Goal: Answer question/provide support

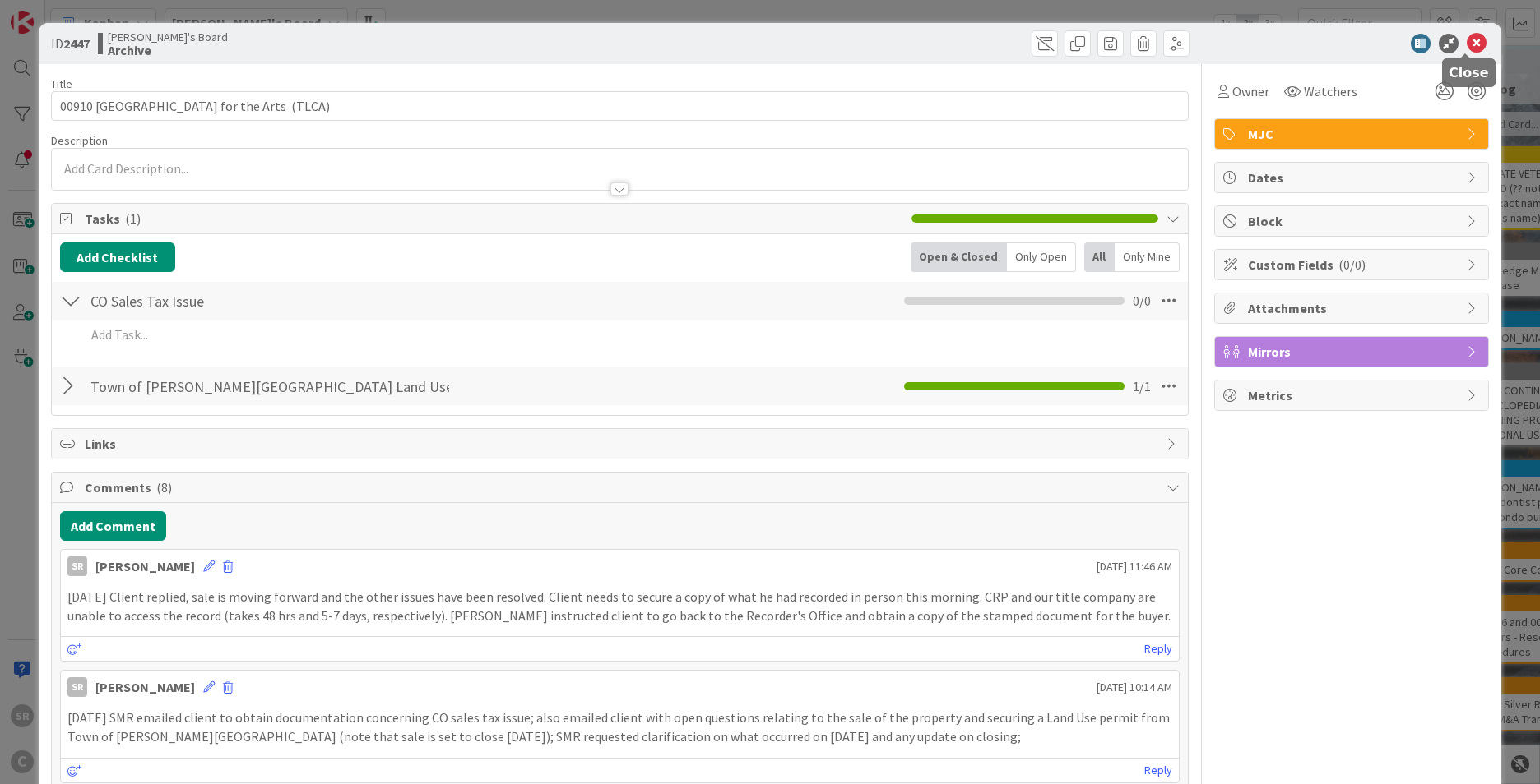
click at [828, 39] on icon at bounding box center [1477, 43] width 20 height 20
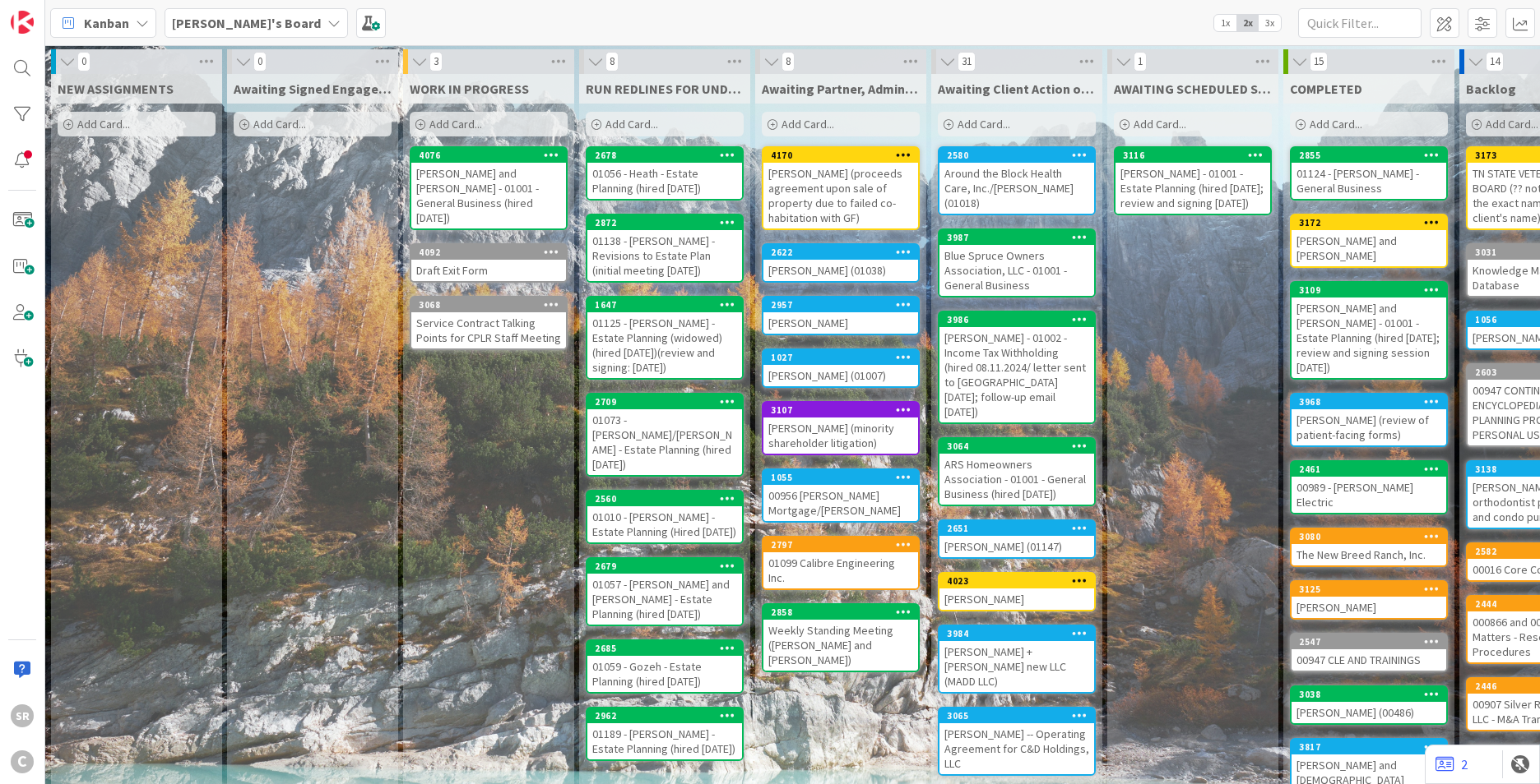
click at [828, 174] on div "Around the Block Health Care, Inc./Mehl (01018)" at bounding box center [1016, 188] width 155 height 51
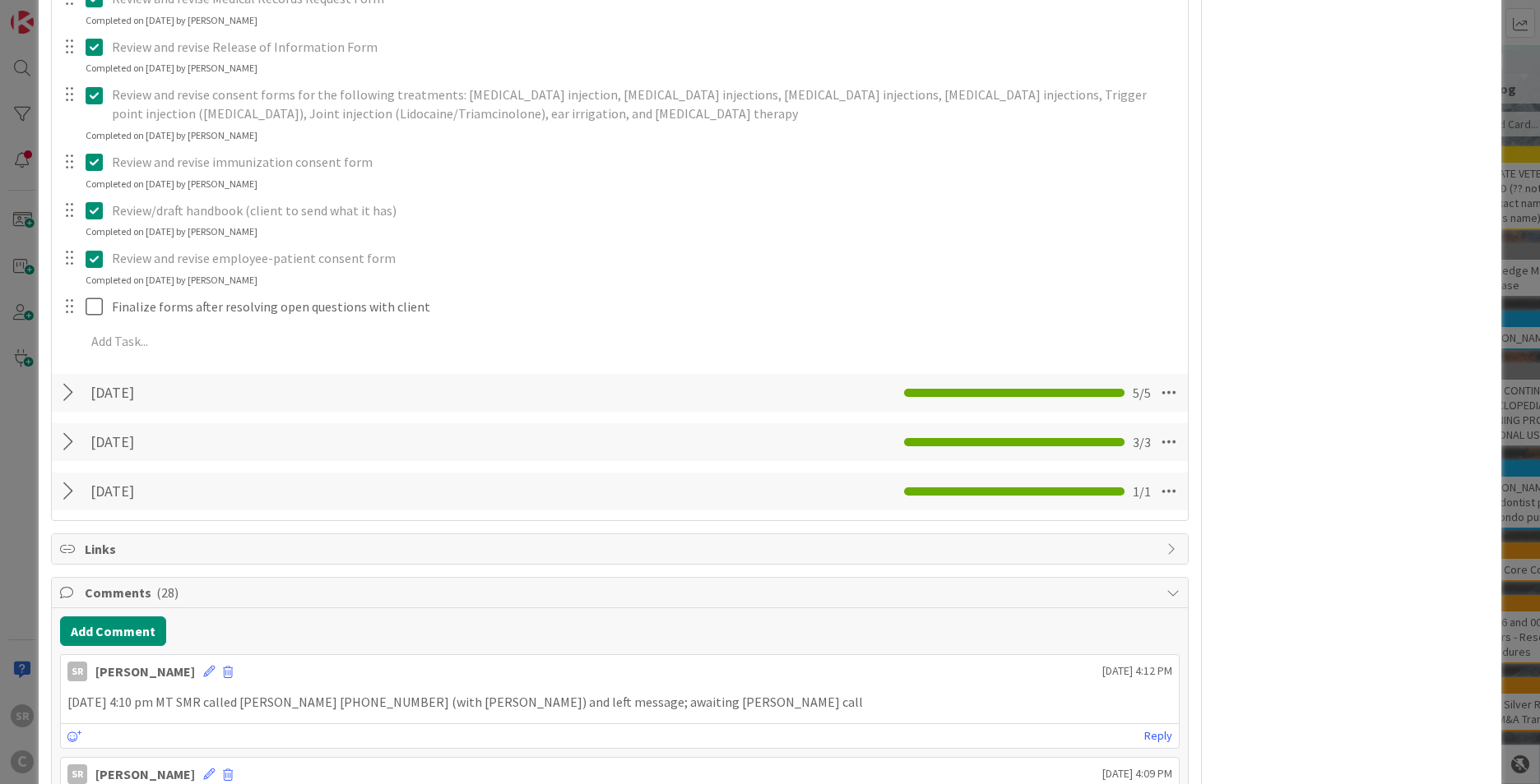
scroll to position [1421, 0]
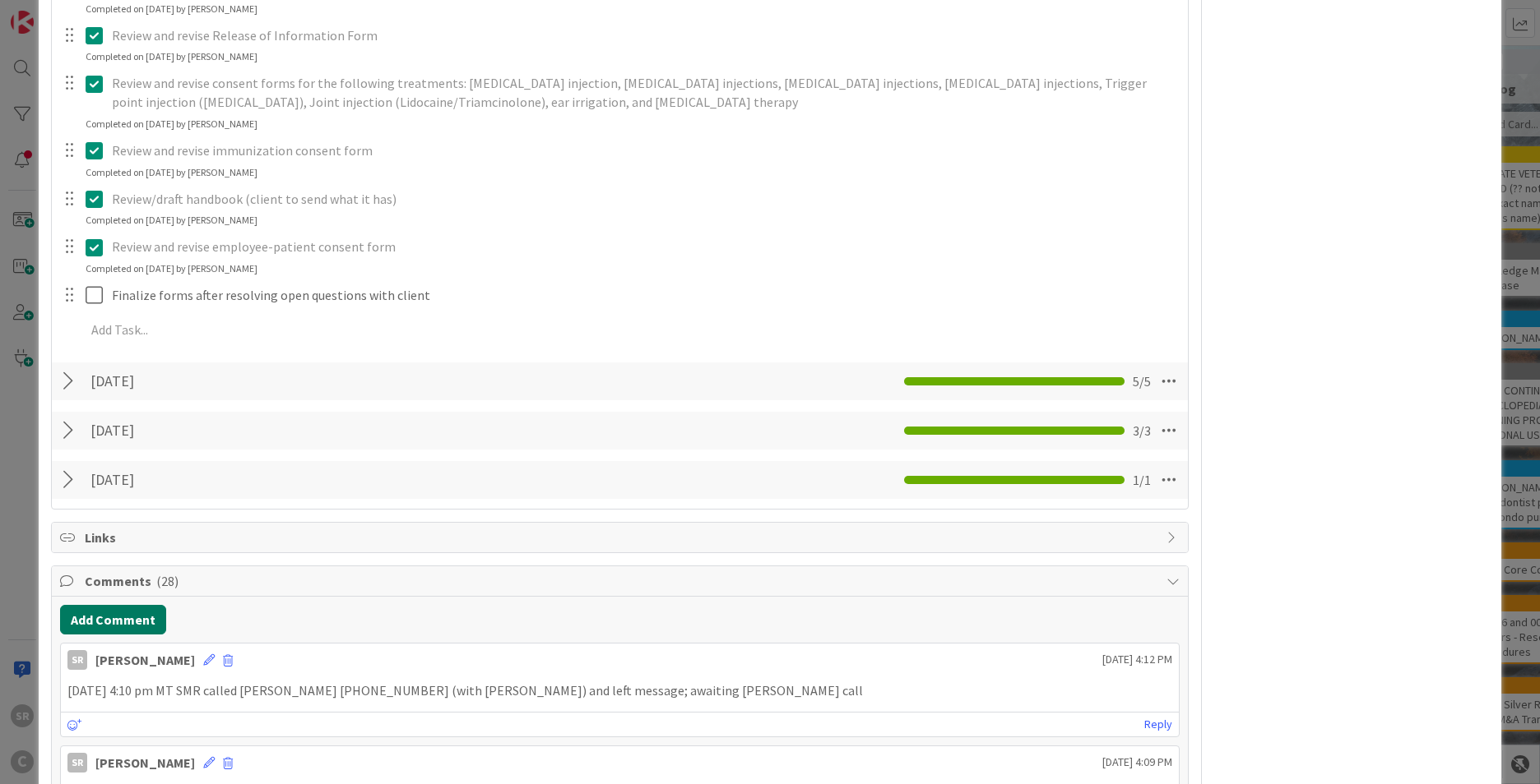
click at [129, 579] on button "Add Comment" at bounding box center [113, 619] width 106 height 30
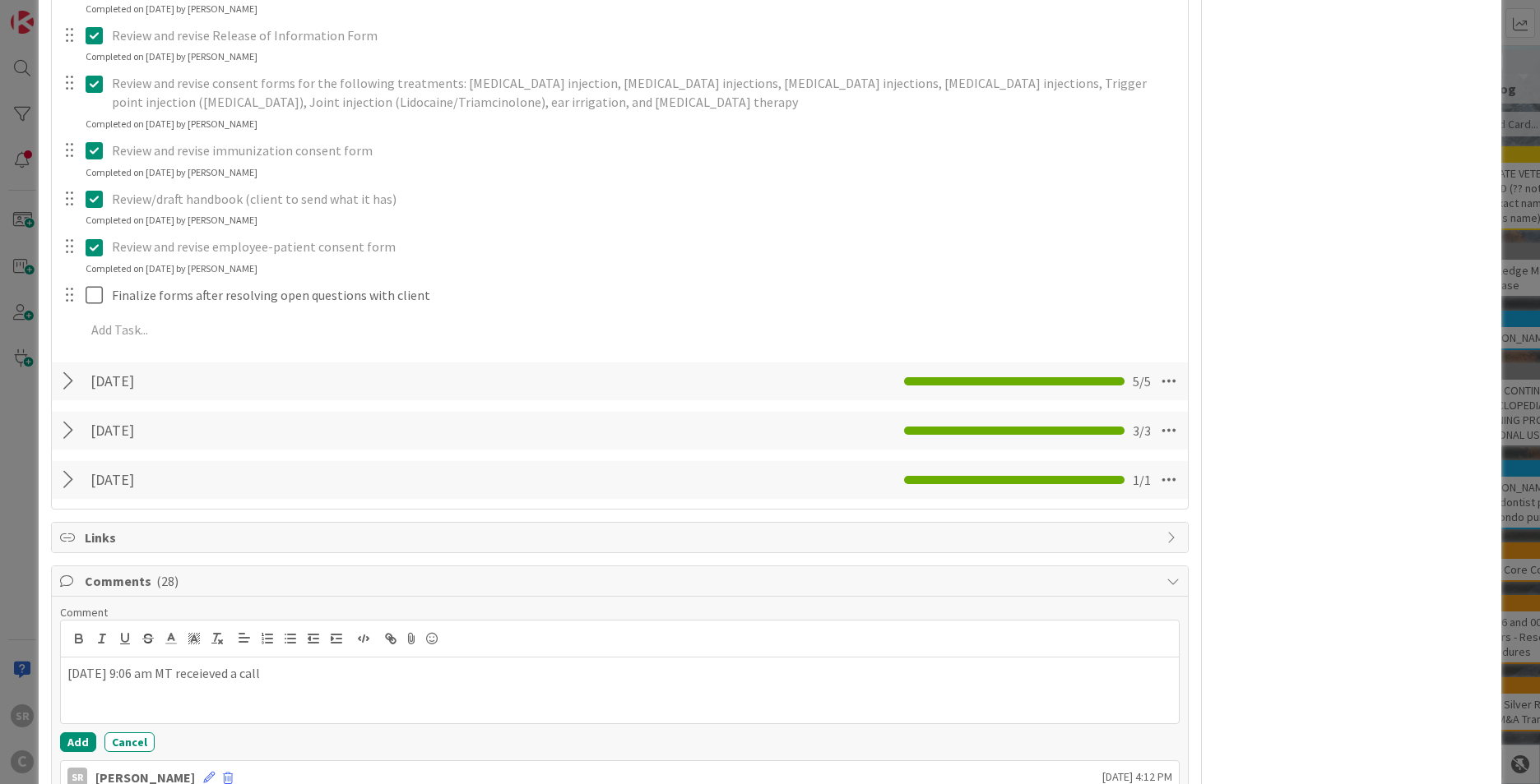
click at [828, 261] on div "ID 2580 Serena's Board Awaiting Client Action or Feedback or Action from a Thir…" at bounding box center [770, 392] width 1540 height 784
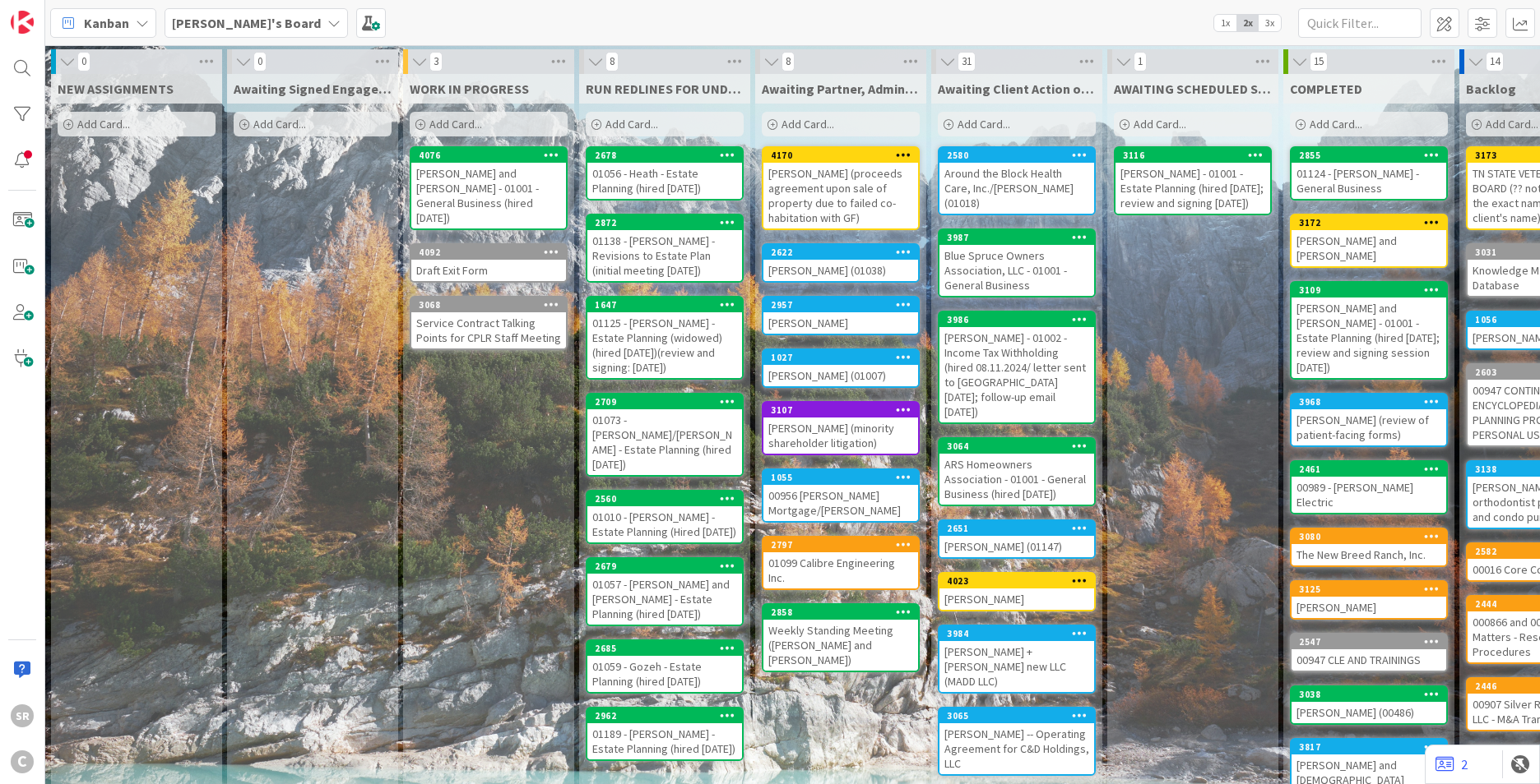
click at [828, 175] on div "Around the Block Health Care, Inc./Mehl (01018)" at bounding box center [1016, 188] width 155 height 51
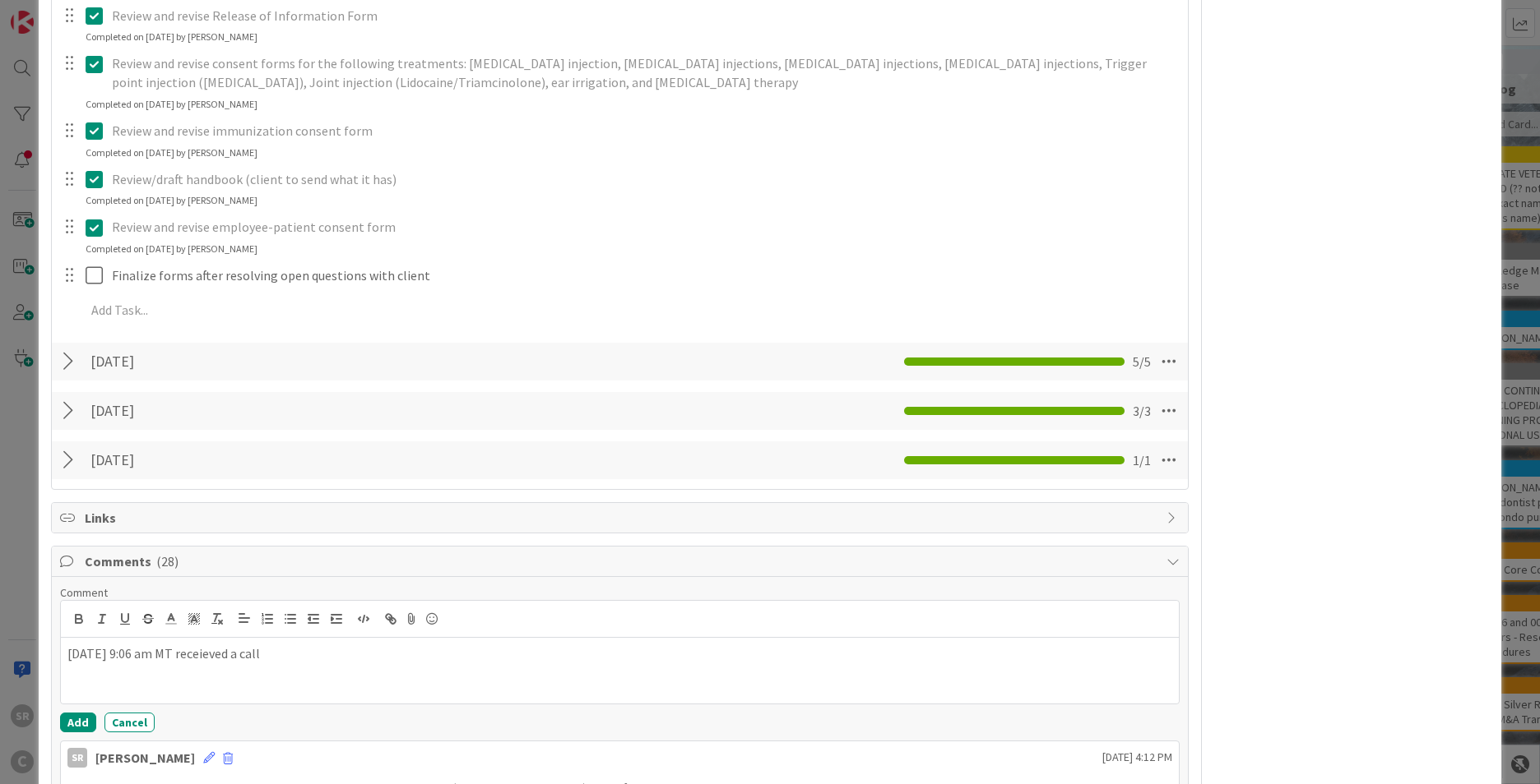
scroll to position [1703, 0]
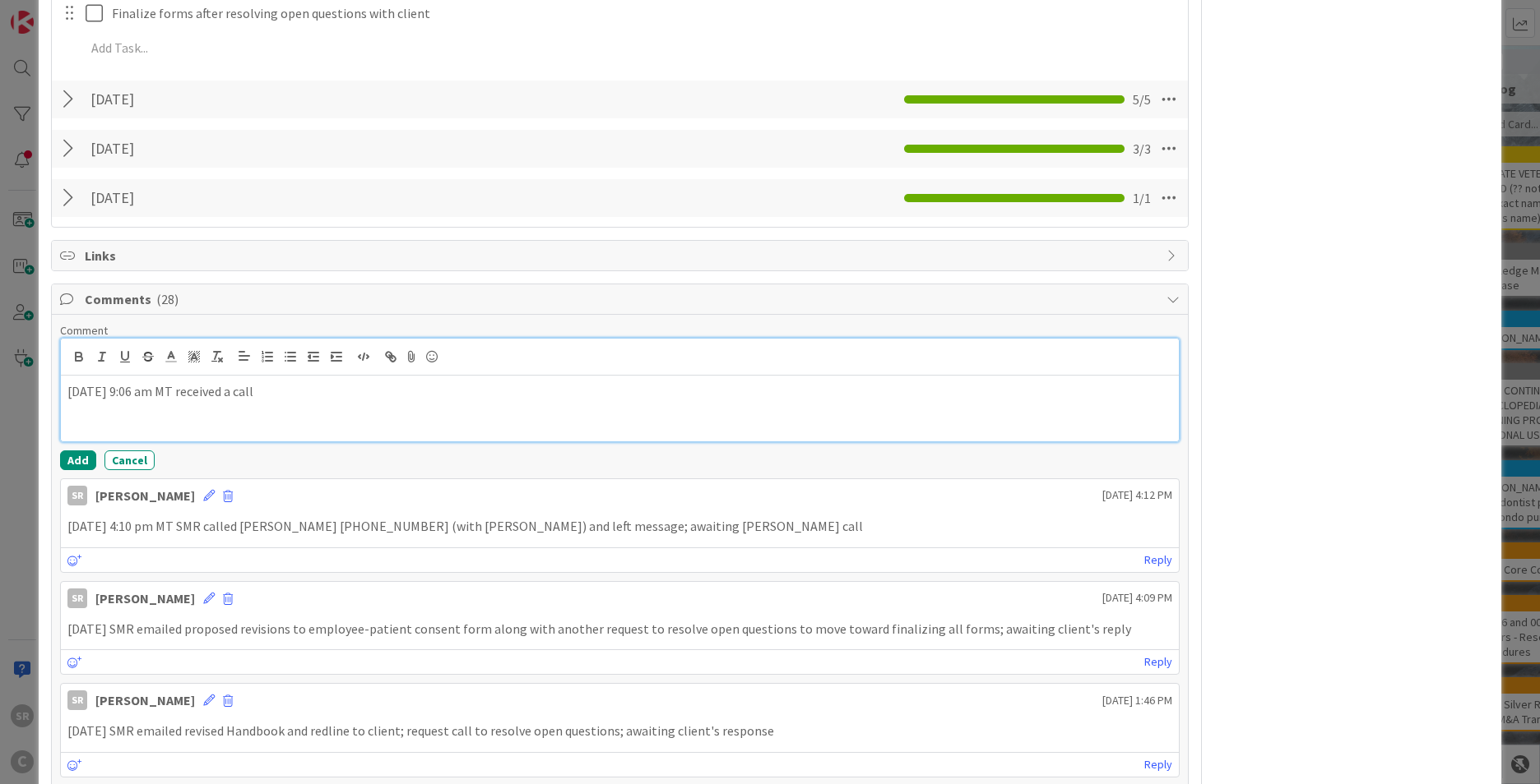
click at [313, 394] on div "09.16.2025 at 9:06 am MT received a call" at bounding box center [620, 408] width 1118 height 66
drag, startPoint x: 309, startPoint y: 388, endPoint x: 251, endPoint y: 369, distance: 61.0
click at [251, 376] on div "09.16.2025 at 9:06 am MT received a call" at bounding box center [620, 408] width 1118 height 66
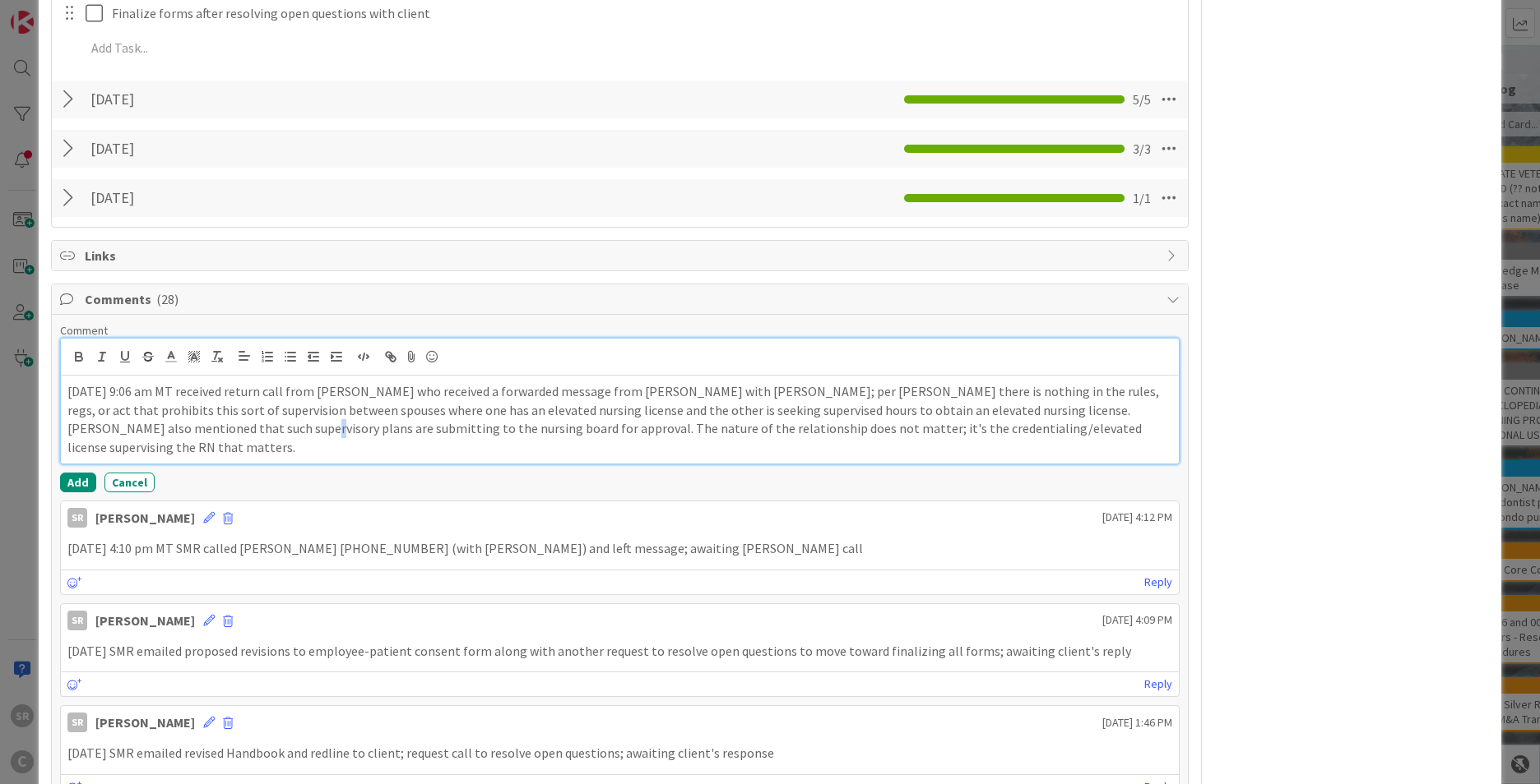
drag, startPoint x: 176, startPoint y: 407, endPoint x: 165, endPoint y: 408, distance: 11.0
click at [165, 408] on p "09.16.2025 at 9:06 am MT received return call from Renee who received a forward…" at bounding box center [620, 419] width 1105 height 75
click at [76, 473] on button "Add" at bounding box center [78, 483] width 36 height 20
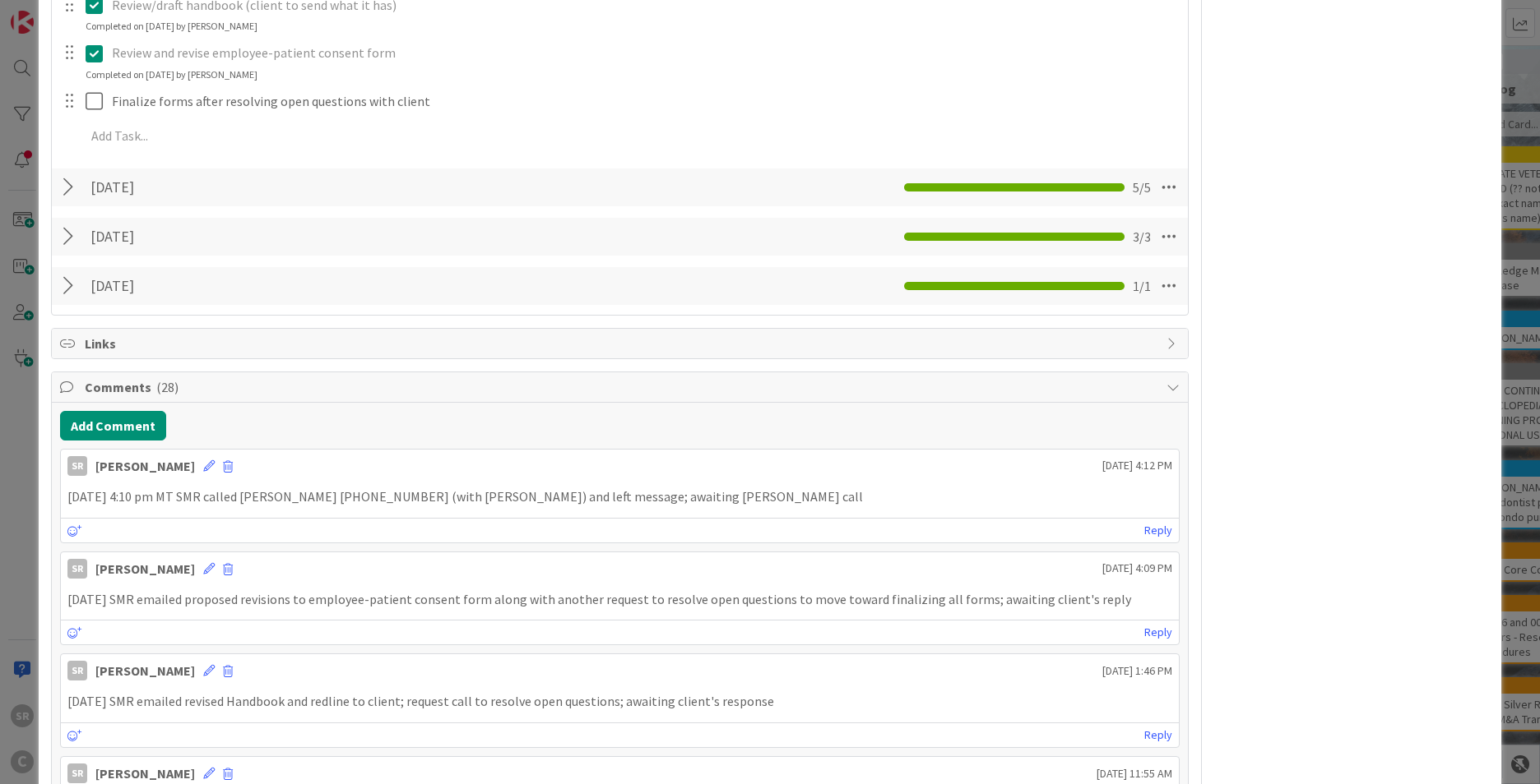
scroll to position [1866, 0]
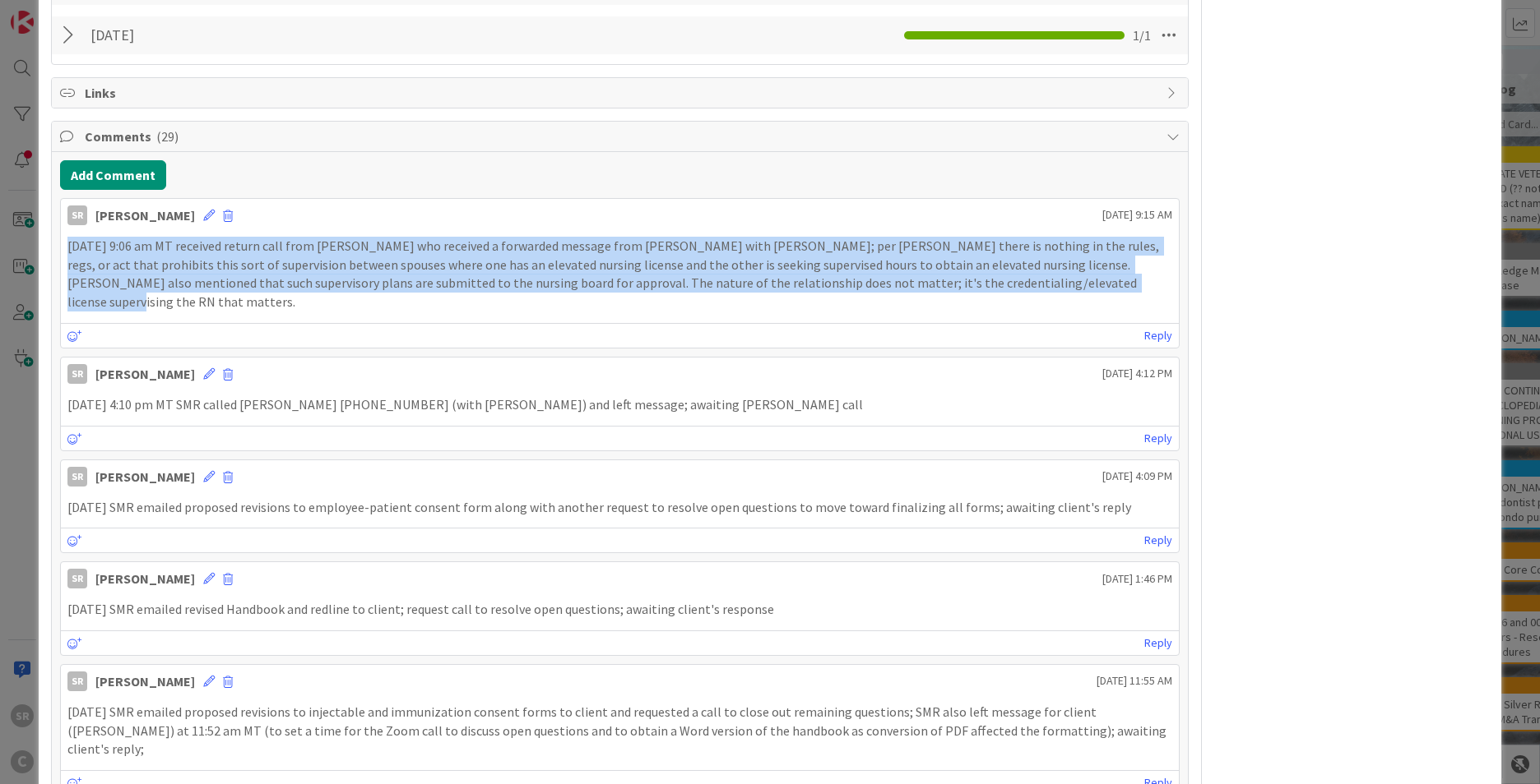
drag, startPoint x: 1009, startPoint y: 267, endPoint x: 45, endPoint y: 221, distance: 965.1
drag, startPoint x: 45, startPoint y: 221, endPoint x: 120, endPoint y: 238, distance: 76.9
copy p "09.16.2025 at 9:06 am MT received return call from Renee who received a forward…"
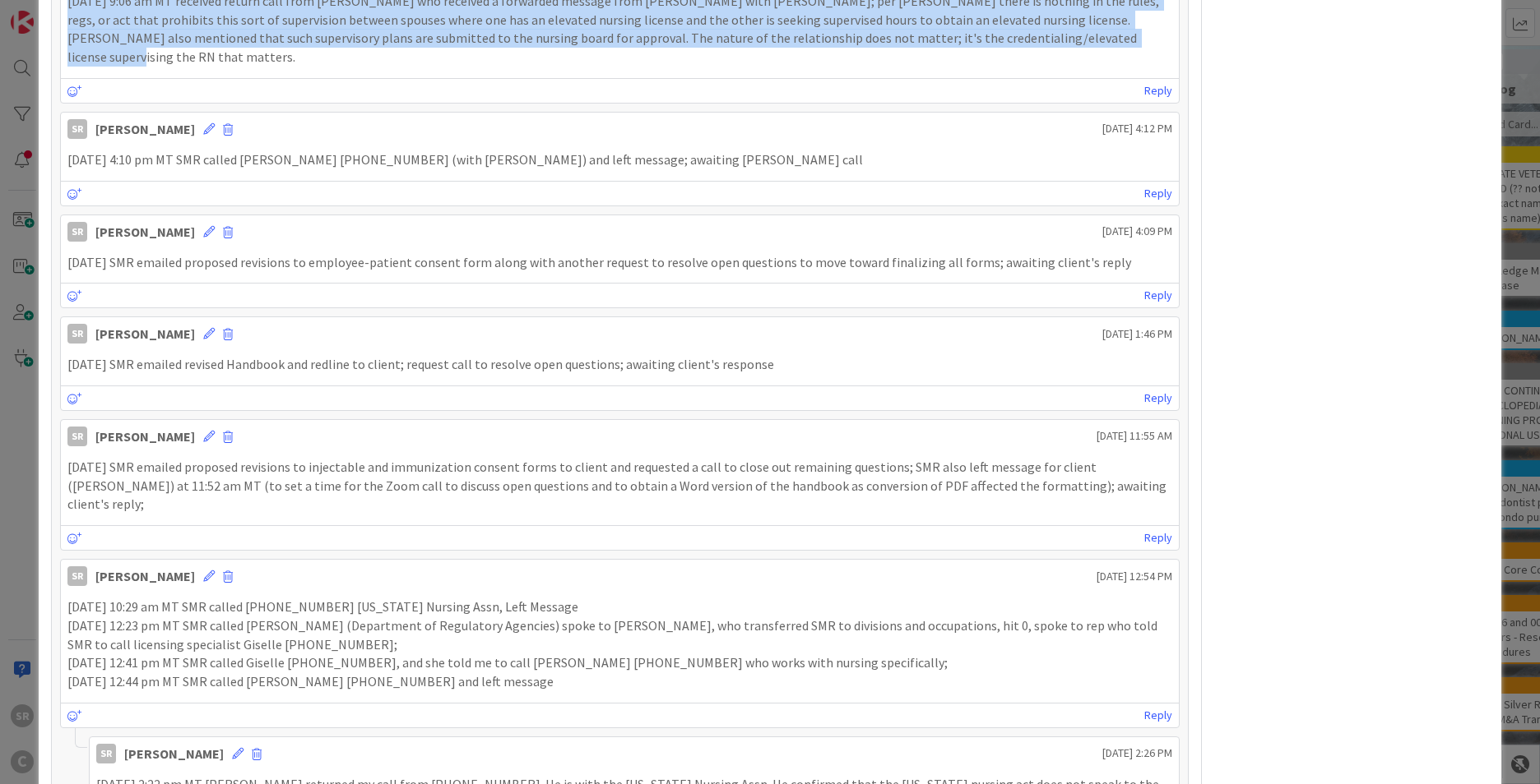
scroll to position [2177, 0]
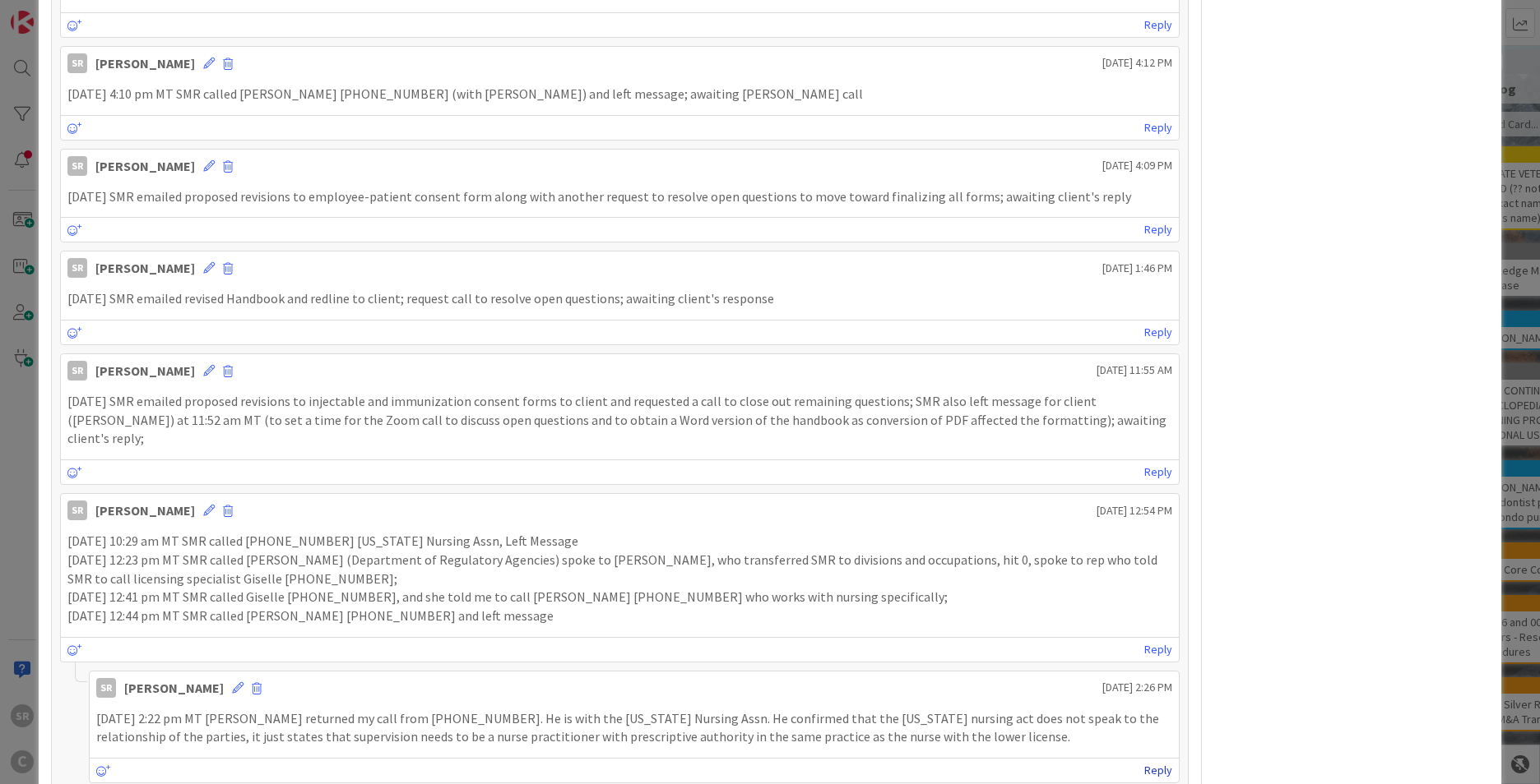
click at [828, 579] on link "Reply" at bounding box center [1158, 771] width 28 height 21
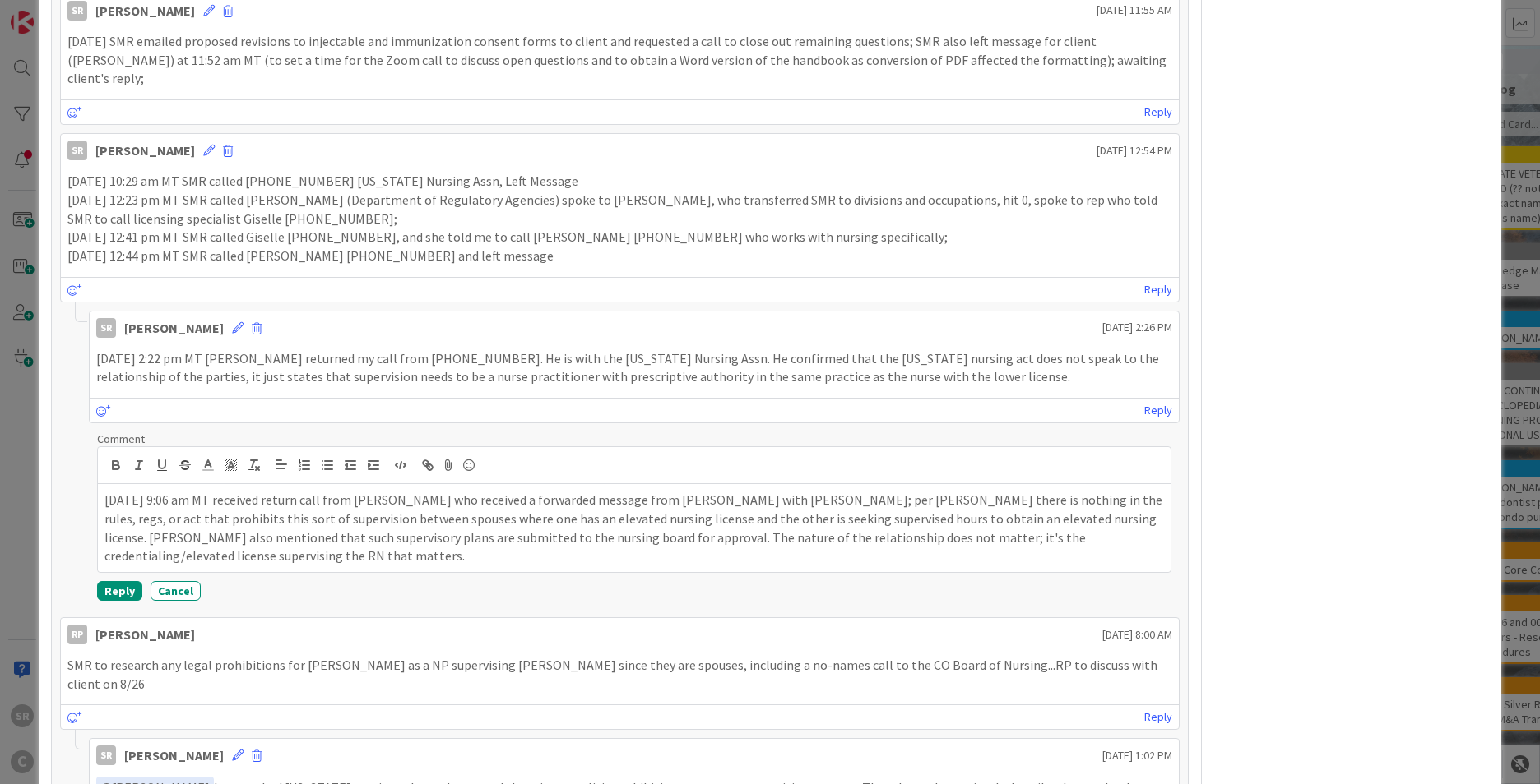
scroll to position [2555, 0]
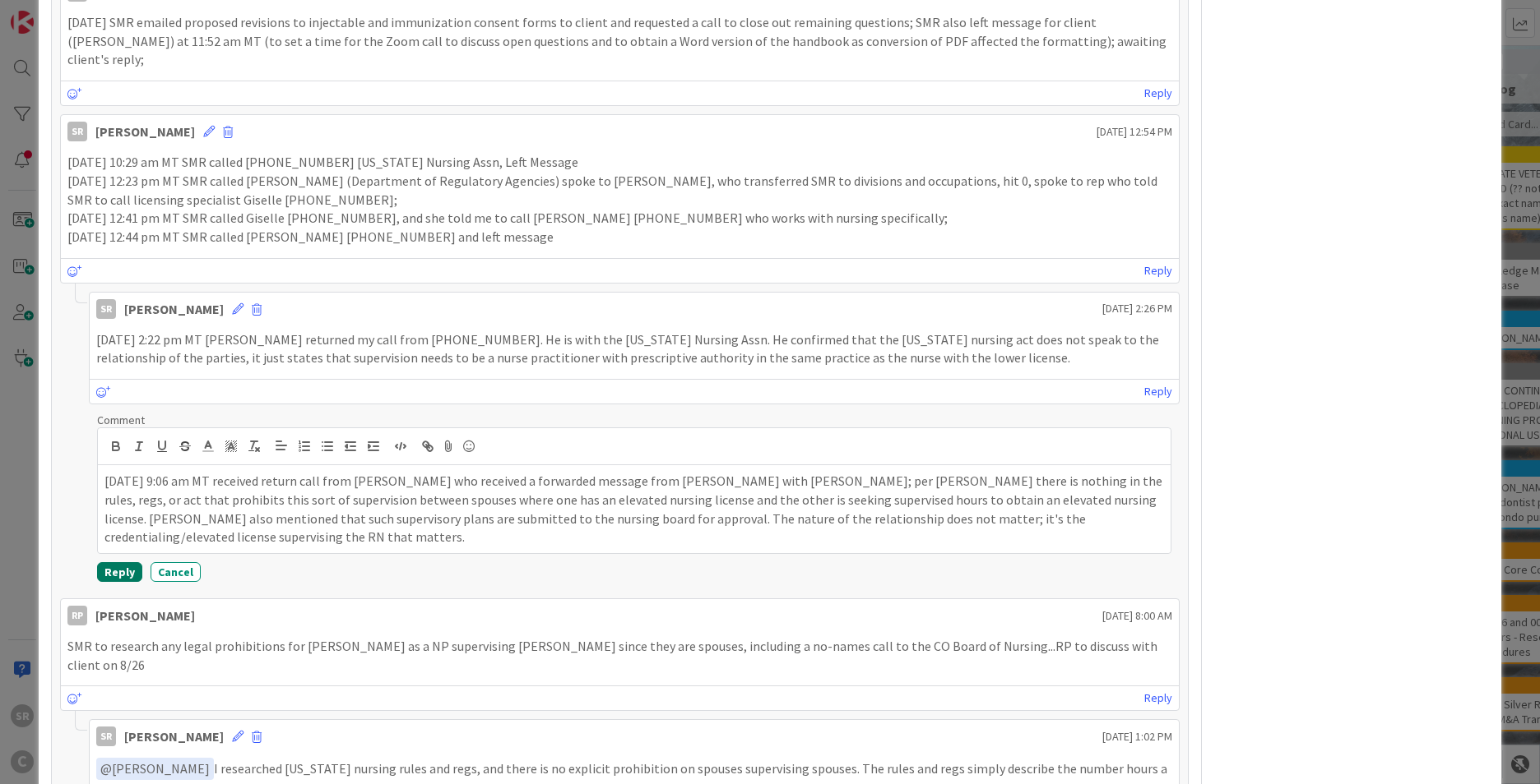
drag, startPoint x: 129, startPoint y: 495, endPoint x: 430, endPoint y: 470, distance: 302.0
click at [129, 563] on button "Reply" at bounding box center [120, 573] width 45 height 20
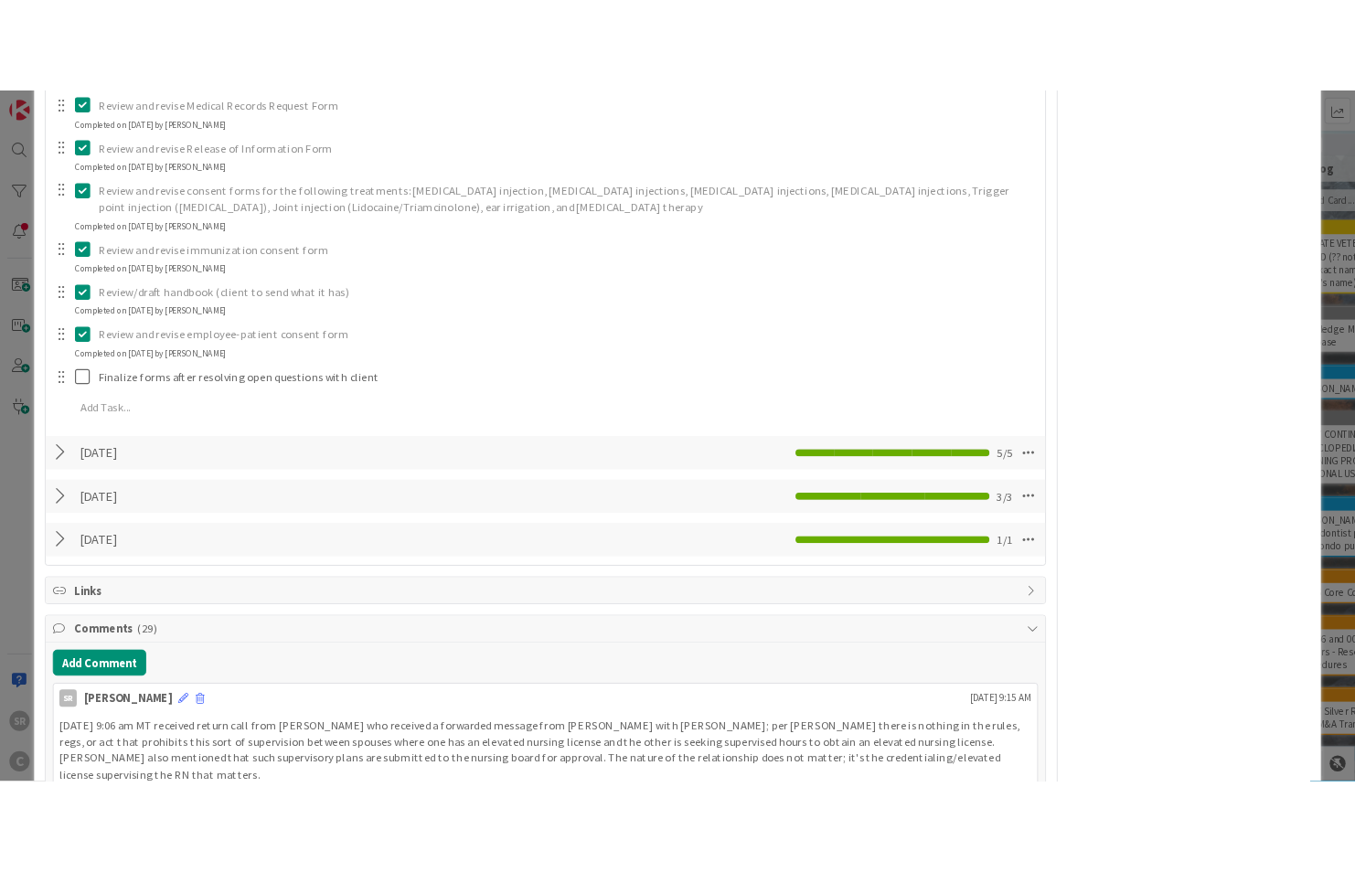
scroll to position [1759, 0]
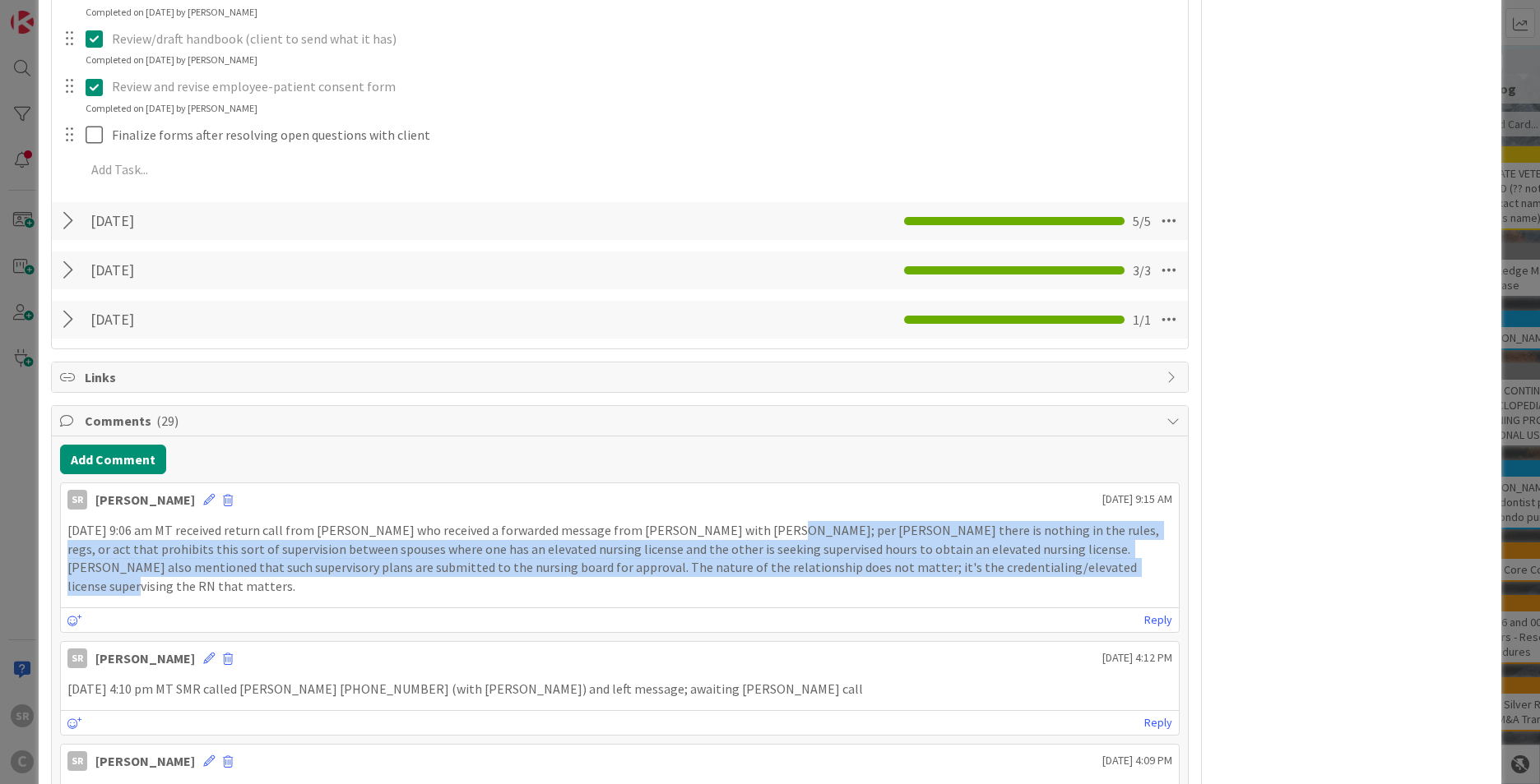
drag, startPoint x: 1006, startPoint y: 547, endPoint x: 748, endPoint y: 505, distance: 261.4
click at [748, 521] on p "09.16.2025 at 9:06 am MT received return call from Renee who received a forward…" at bounding box center [620, 558] width 1105 height 75
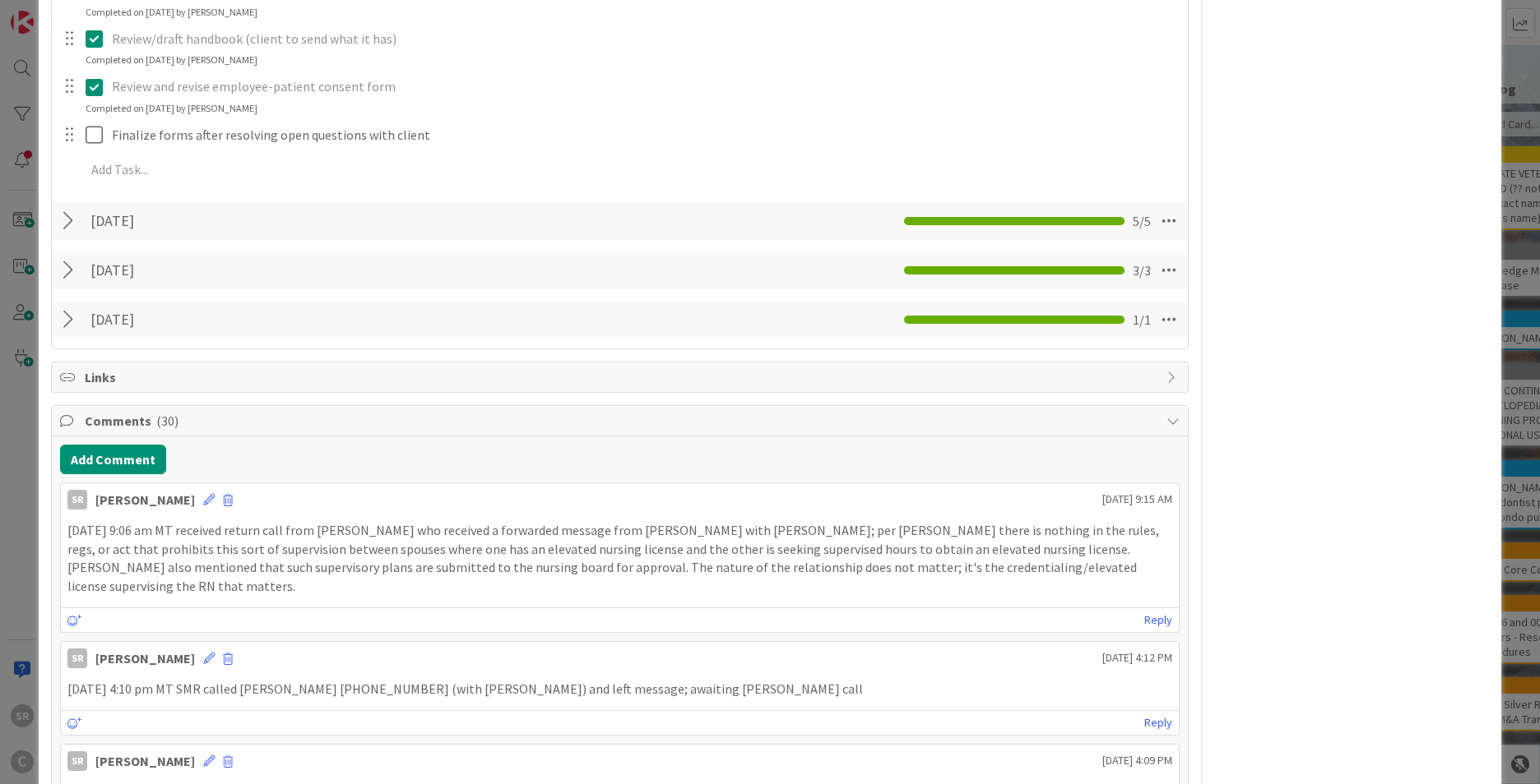
click at [828, 542] on p "09.16.2025 at 9:06 am MT received return call from Renee who received a forward…" at bounding box center [620, 558] width 1105 height 75
click at [174, 514] on div "09.16.2025 at 9:06 am MT received return call from Renee who received a forward…" at bounding box center [620, 558] width 1118 height 88
click at [203, 494] on icon at bounding box center [209, 500] width 12 height 12
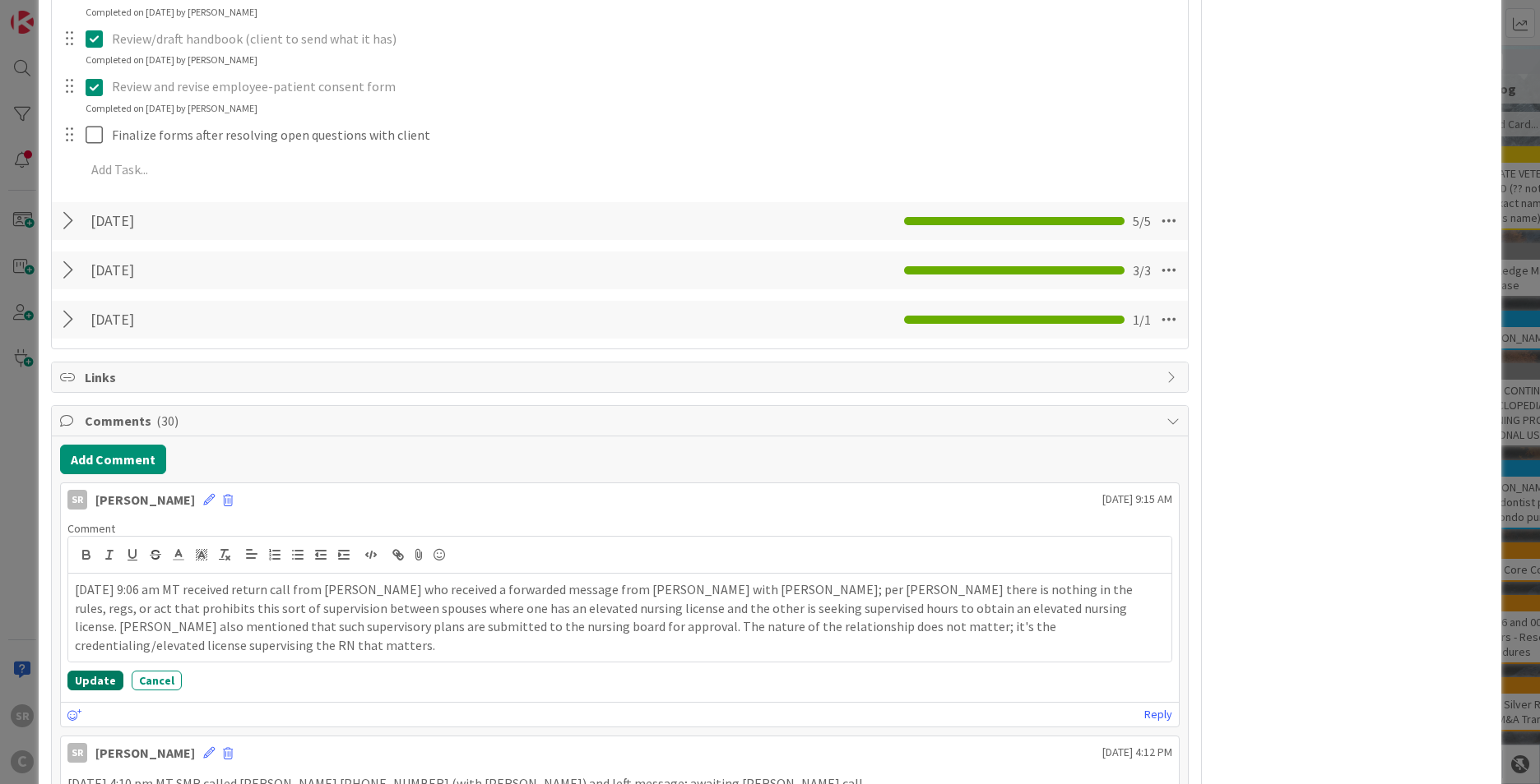
click at [104, 579] on button "Update" at bounding box center [95, 681] width 56 height 20
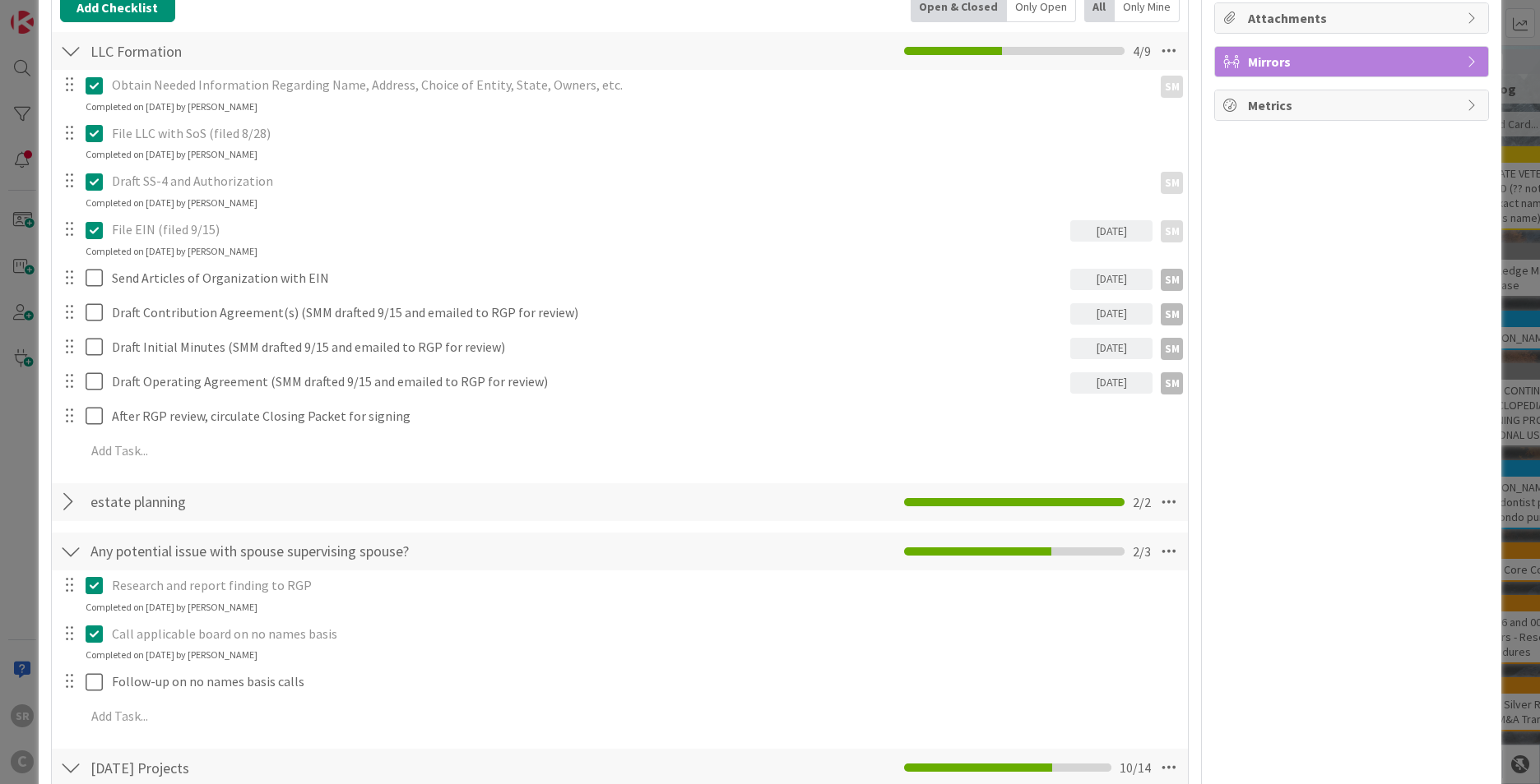
scroll to position [0, 0]
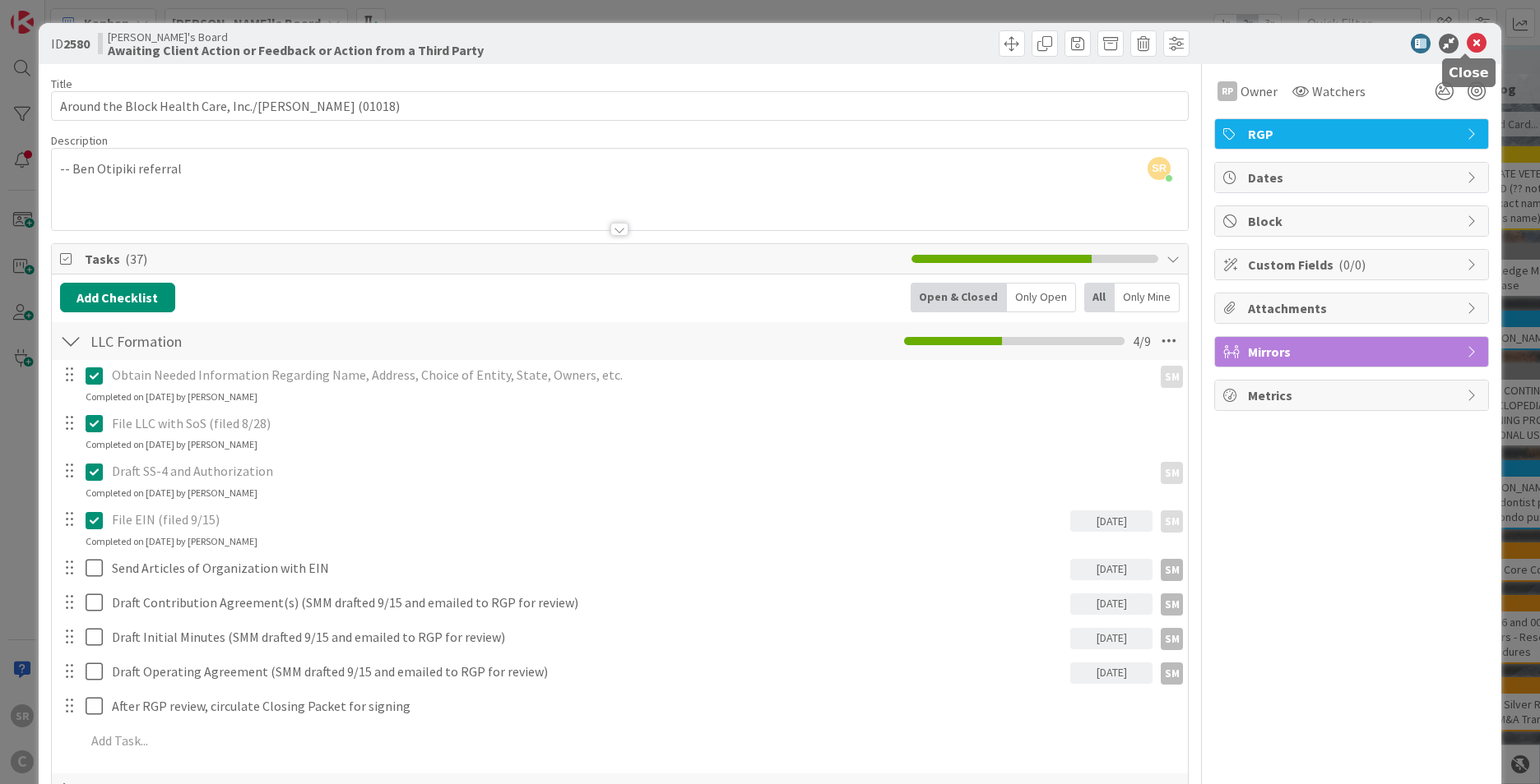
click at [828, 38] on icon at bounding box center [1477, 43] width 20 height 20
